Goal: Find specific page/section: Find specific page/section

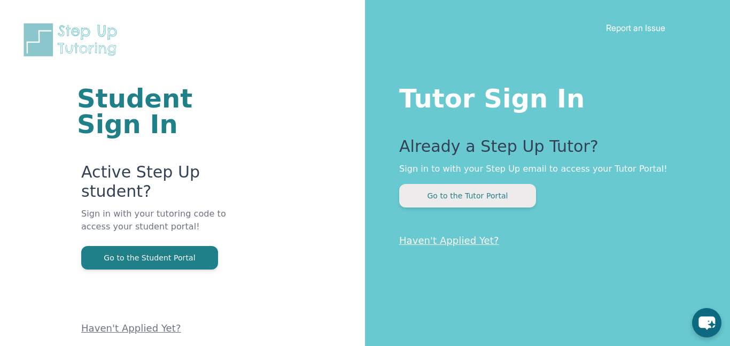
click at [467, 196] on button "Go to the Tutor Portal" at bounding box center [467, 196] width 137 height 24
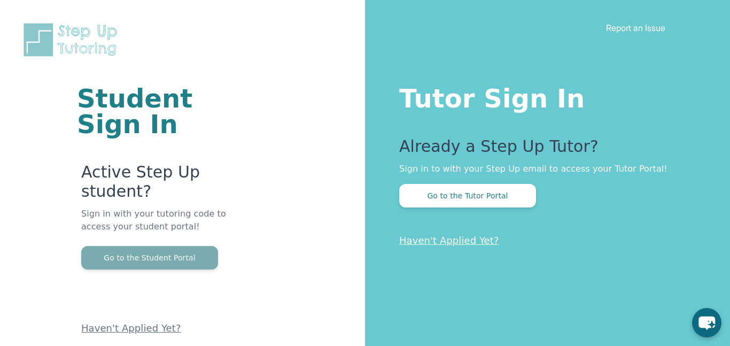
click at [174, 264] on button "Go to the Student Portal" at bounding box center [149, 258] width 137 height 24
